Goal: Information Seeking & Learning: Understand process/instructions

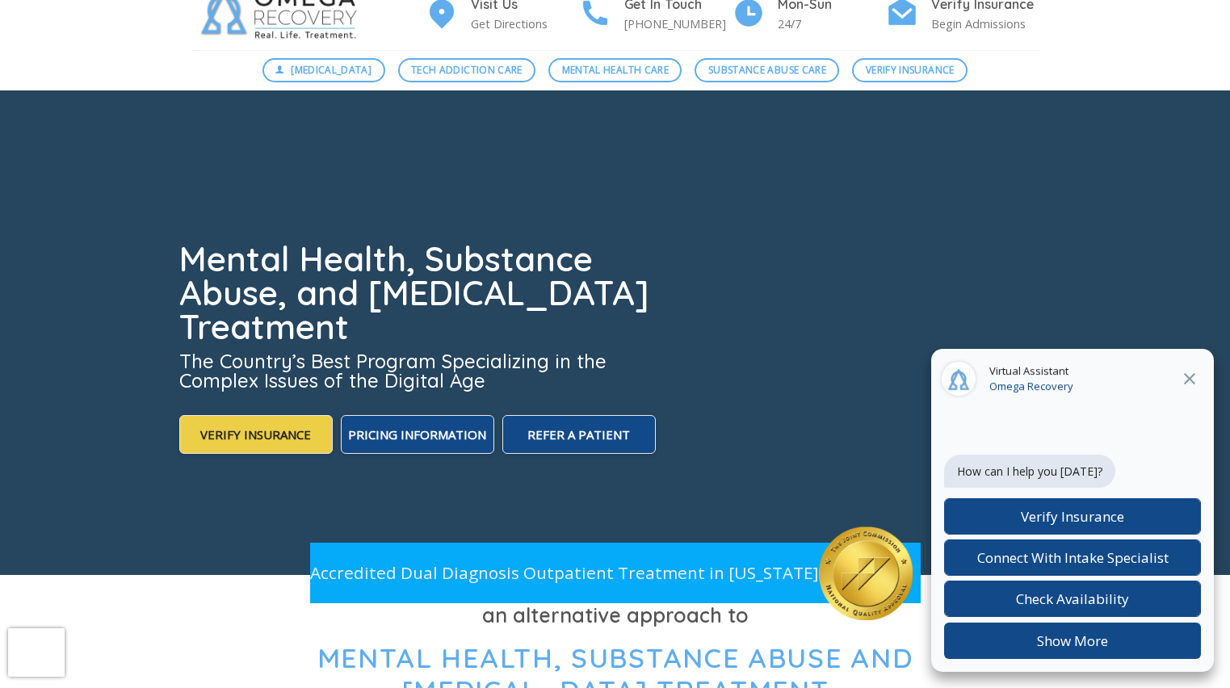
scroll to position [59, 0]
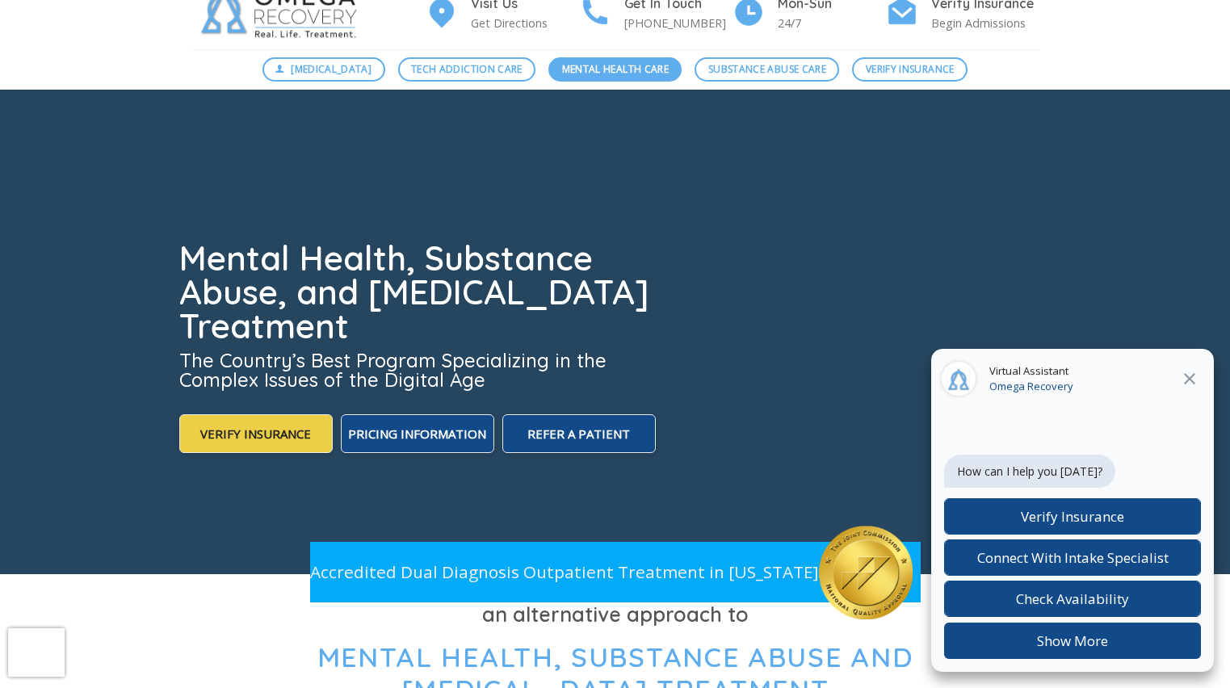
click at [608, 65] on span "Mental Health Care" at bounding box center [615, 68] width 107 height 15
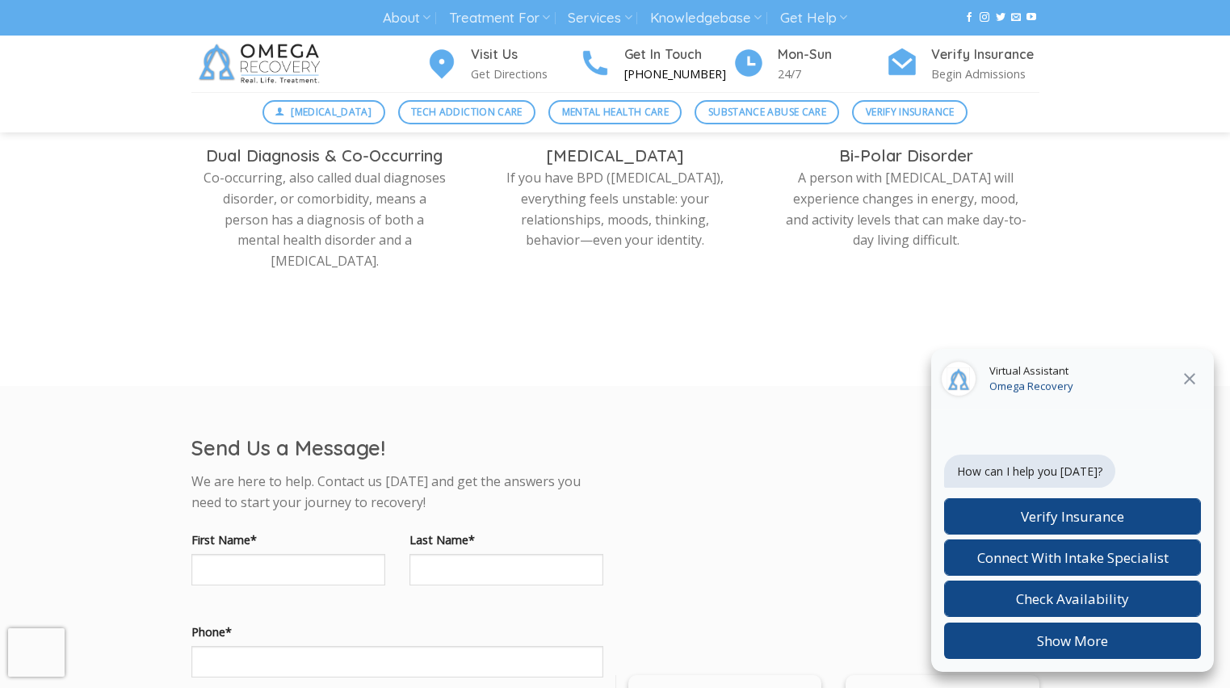
scroll to position [1009, 0]
click at [872, 121] on link "Verify Insurance" at bounding box center [910, 112] width 116 height 24
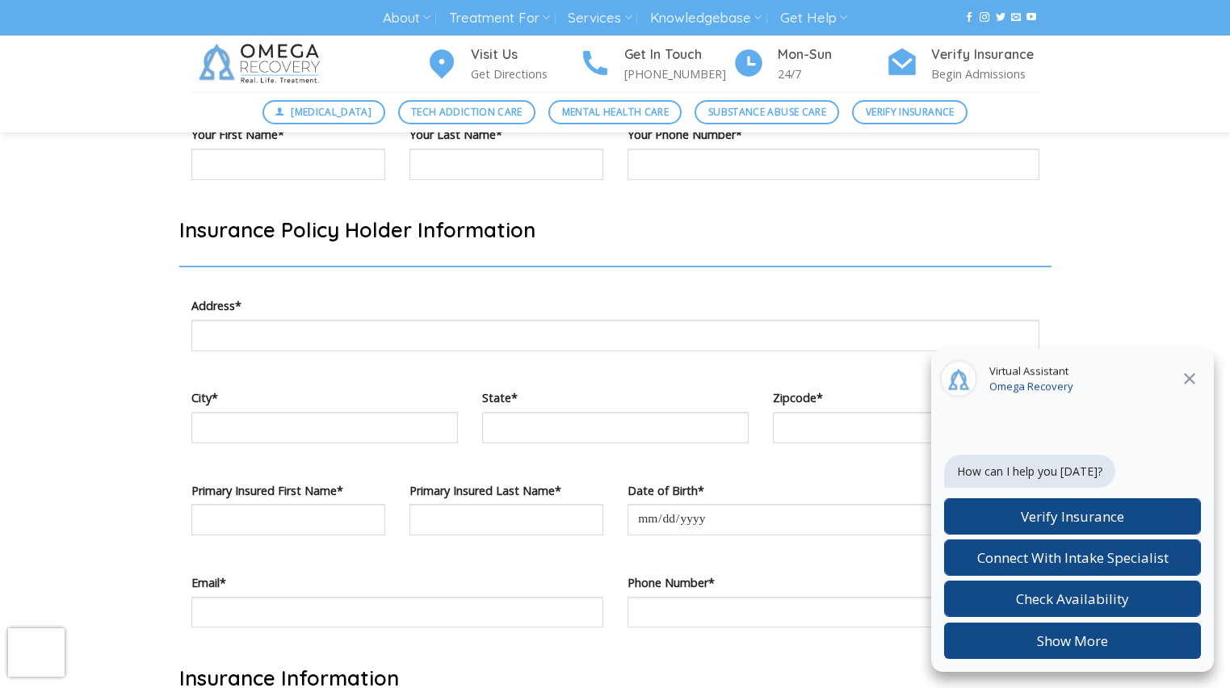
scroll to position [941, 0]
